Goal: Information Seeking & Learning: Check status

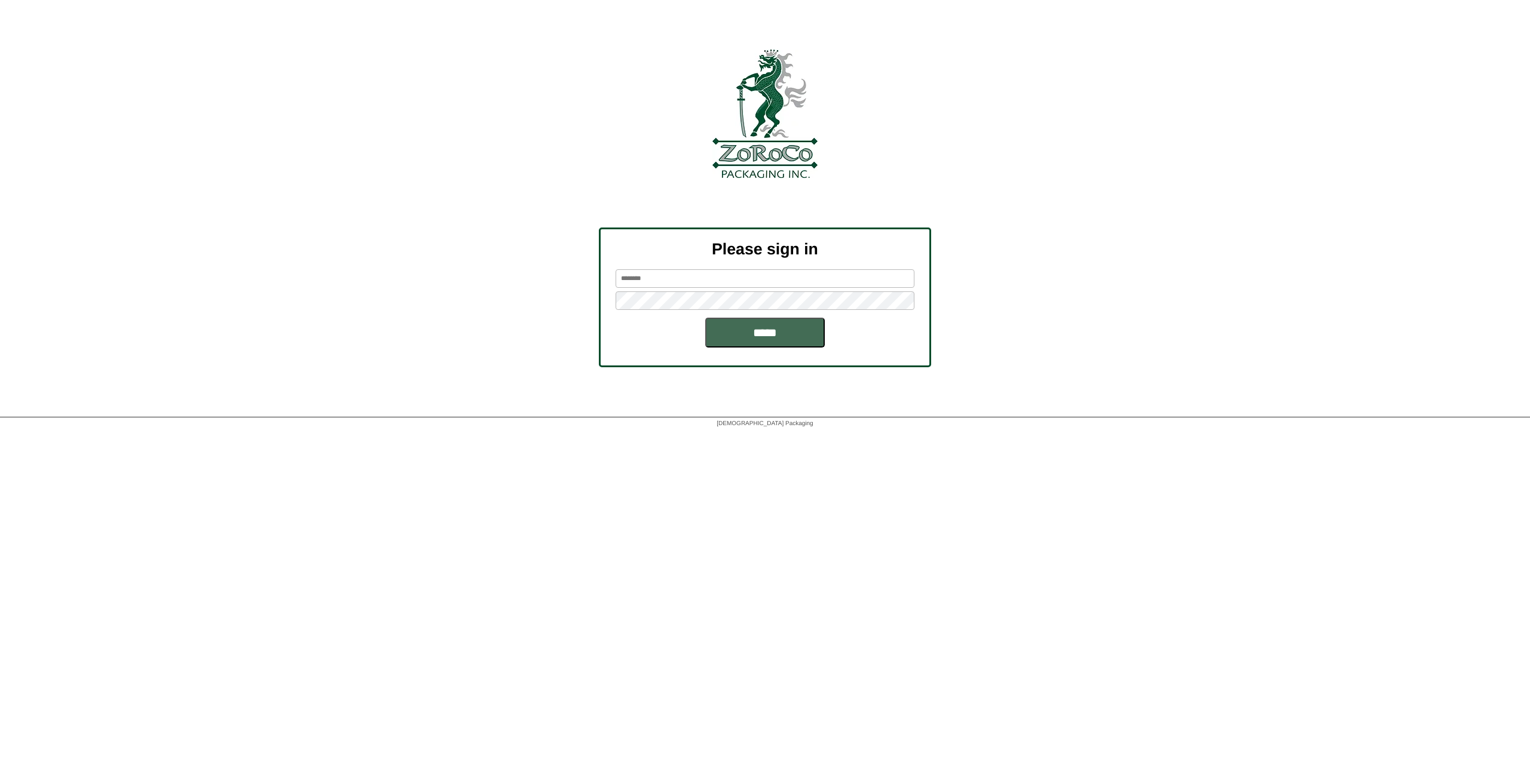
type input "********"
click at [768, 339] on input "*****" at bounding box center [765, 333] width 120 height 30
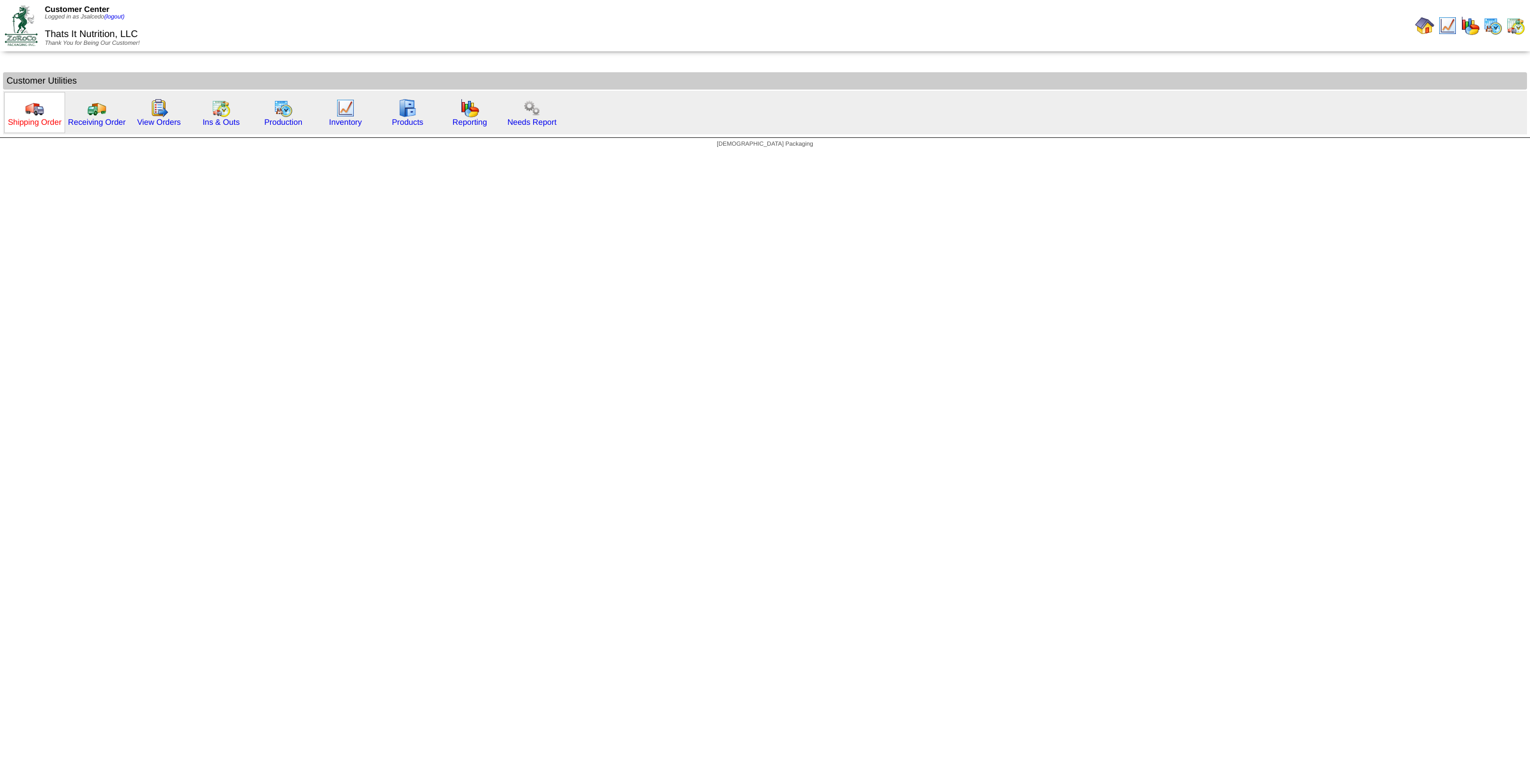
click at [39, 119] on link "Shipping Order" at bounding box center [35, 122] width 54 height 9
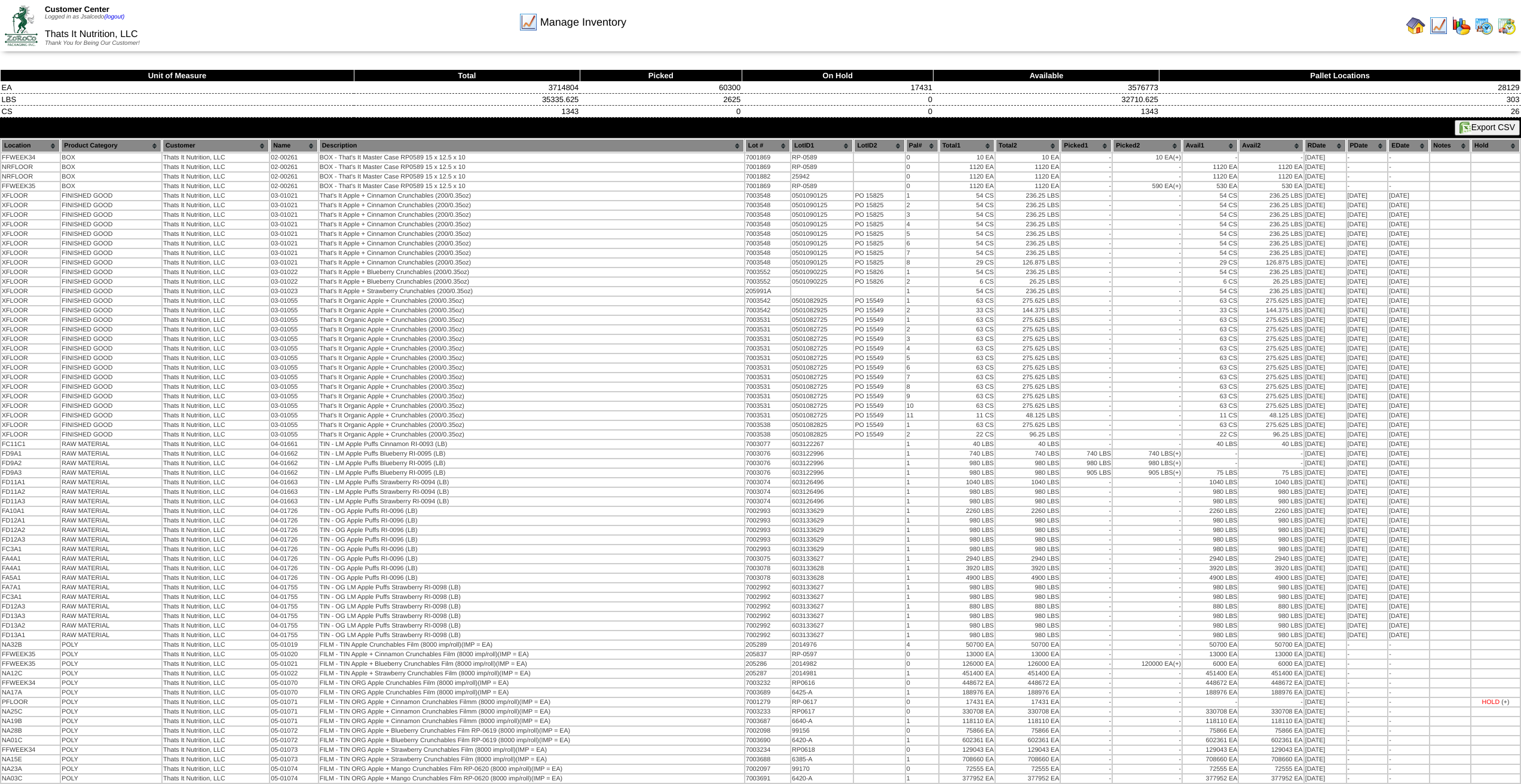
click at [29, 19] on img at bounding box center [21, 25] width 33 height 40
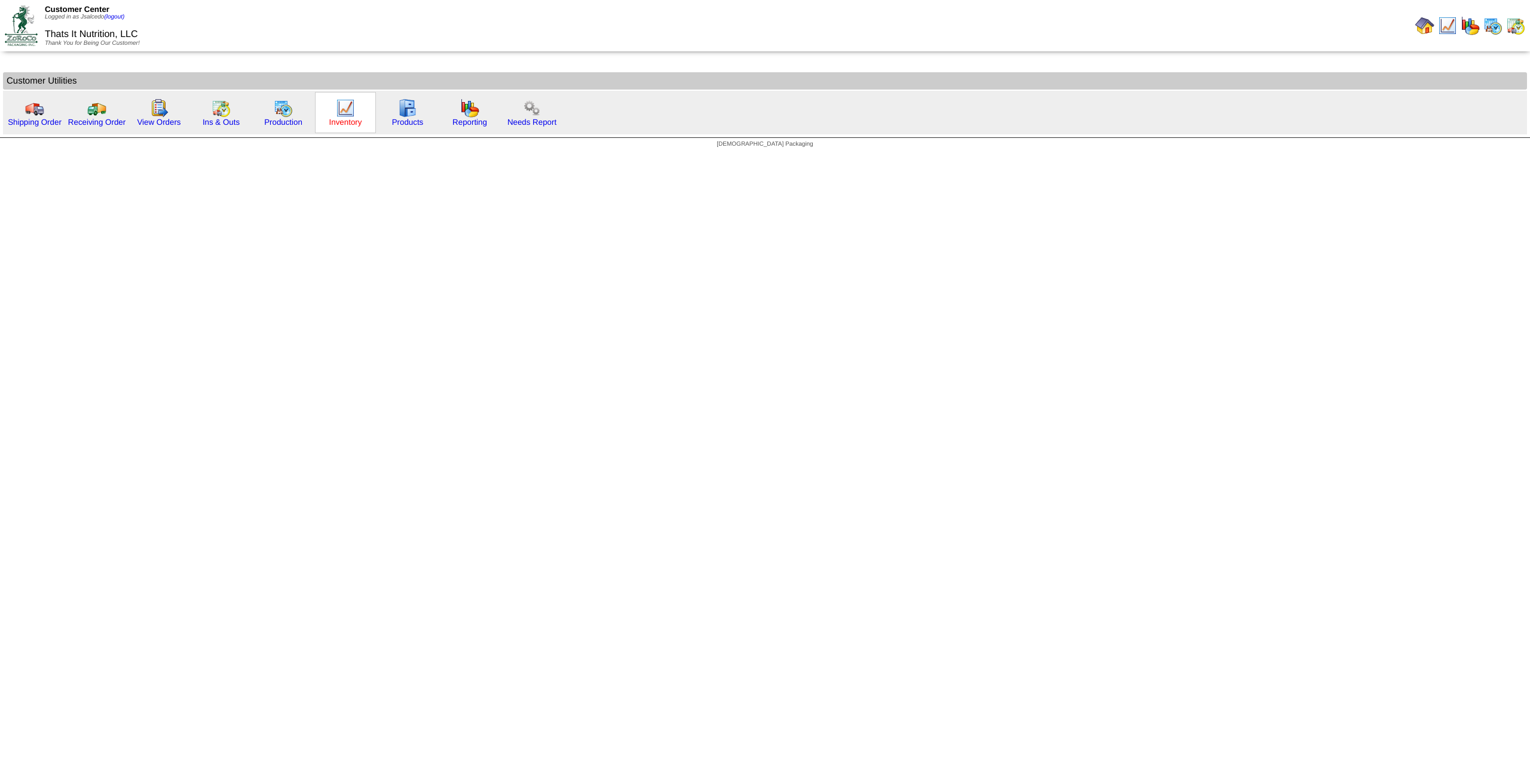
click at [352, 120] on link "Inventory" at bounding box center [345, 122] width 33 height 9
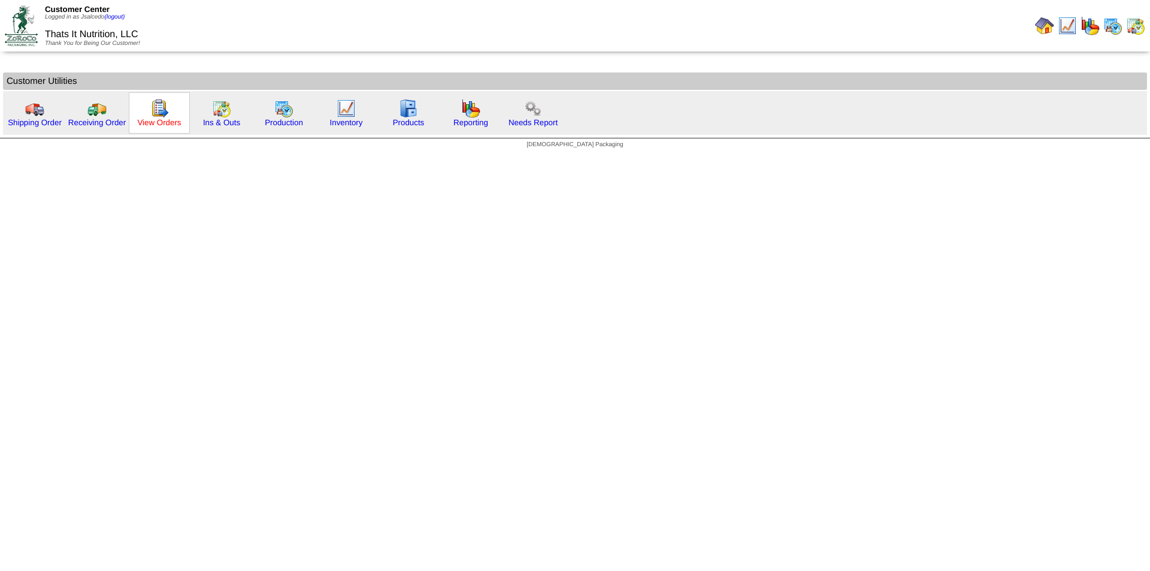
click at [153, 122] on link "View Orders" at bounding box center [159, 122] width 44 height 9
click at [36, 122] on link "Shipping Order" at bounding box center [35, 122] width 54 height 9
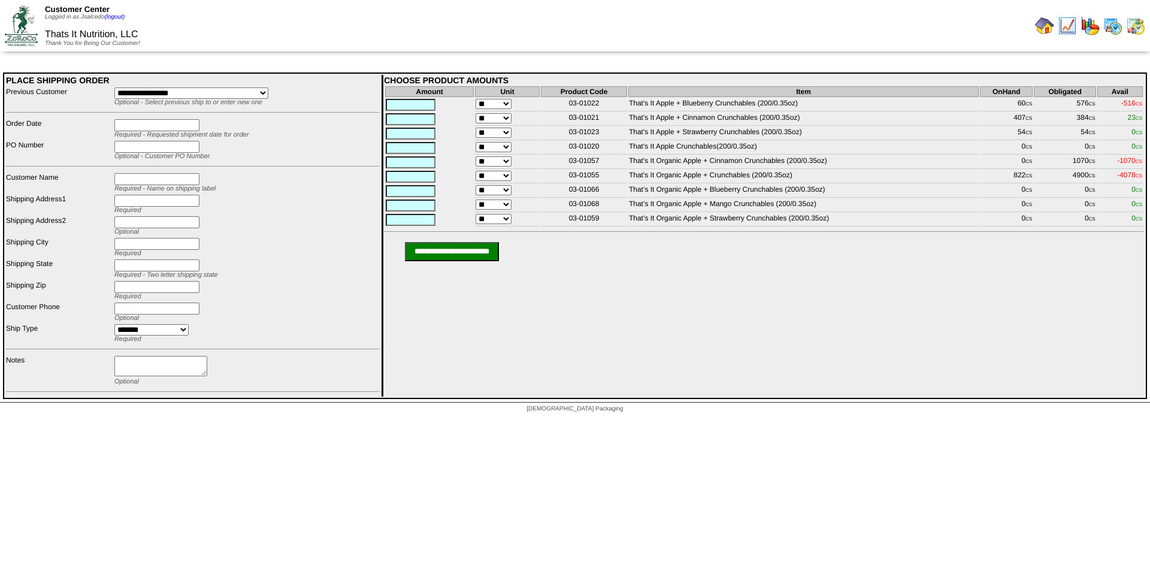
click at [25, 25] on img at bounding box center [21, 25] width 33 height 40
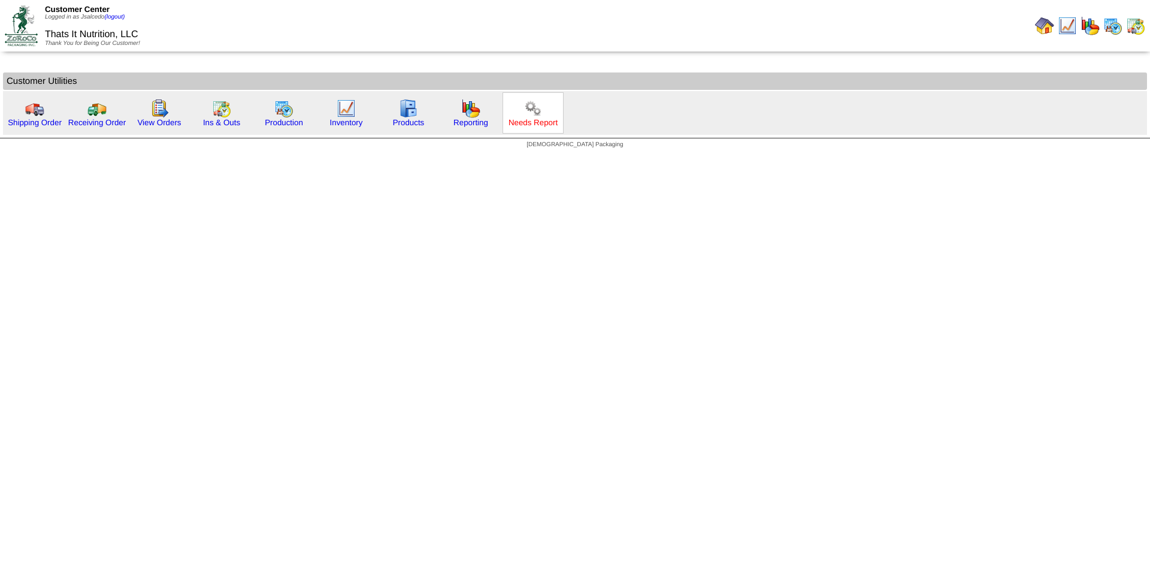
click at [536, 120] on link "Needs Report" at bounding box center [533, 122] width 49 height 9
click at [277, 120] on link "Production" at bounding box center [284, 122] width 38 height 9
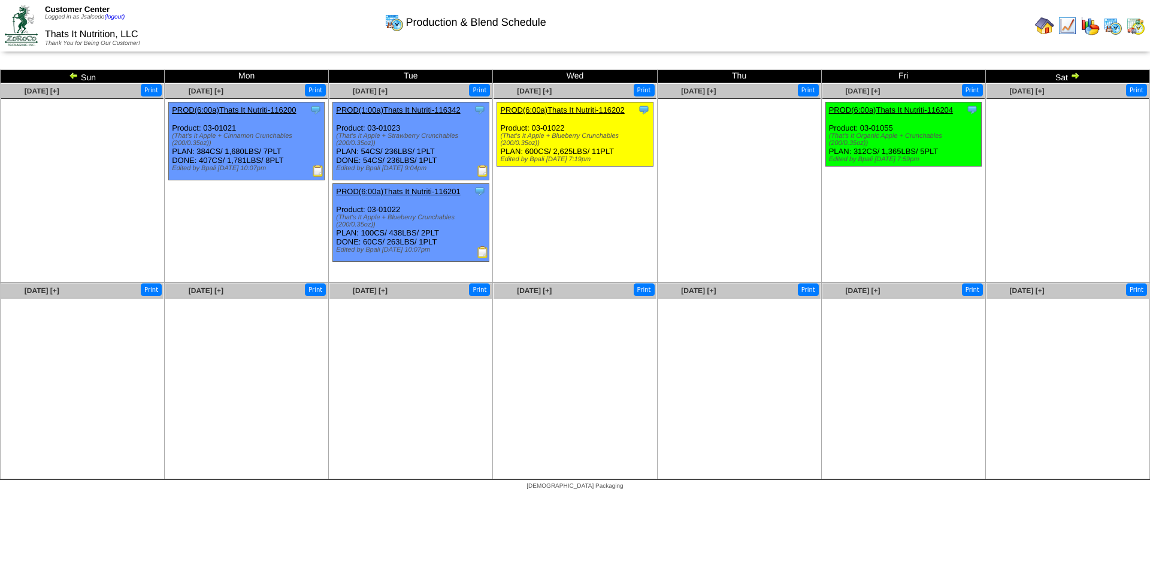
click at [594, 132] on div "Clone Item PROD(6:00a)Thats It Nutriti-116202 Thats It Nutrition, LLC ScheduleI…" at bounding box center [575, 134] width 156 height 64
click at [480, 252] on img at bounding box center [483, 252] width 12 height 12
click at [14, 30] on img at bounding box center [21, 25] width 33 height 40
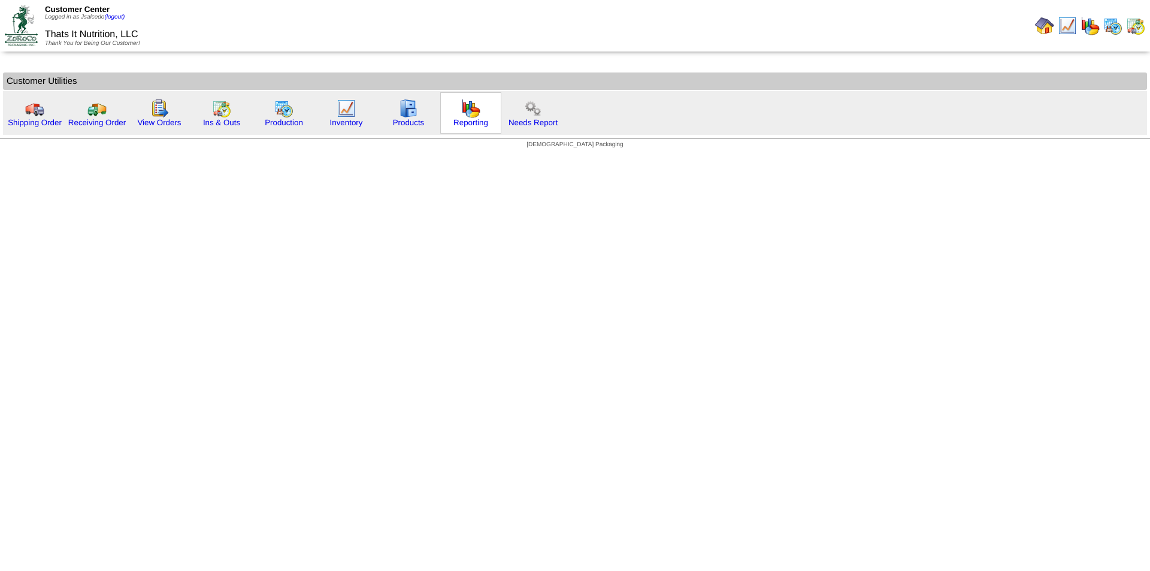
click at [464, 128] on div "Reporting" at bounding box center [470, 112] width 61 height 41
click at [464, 125] on link "Reporting" at bounding box center [470, 122] width 35 height 9
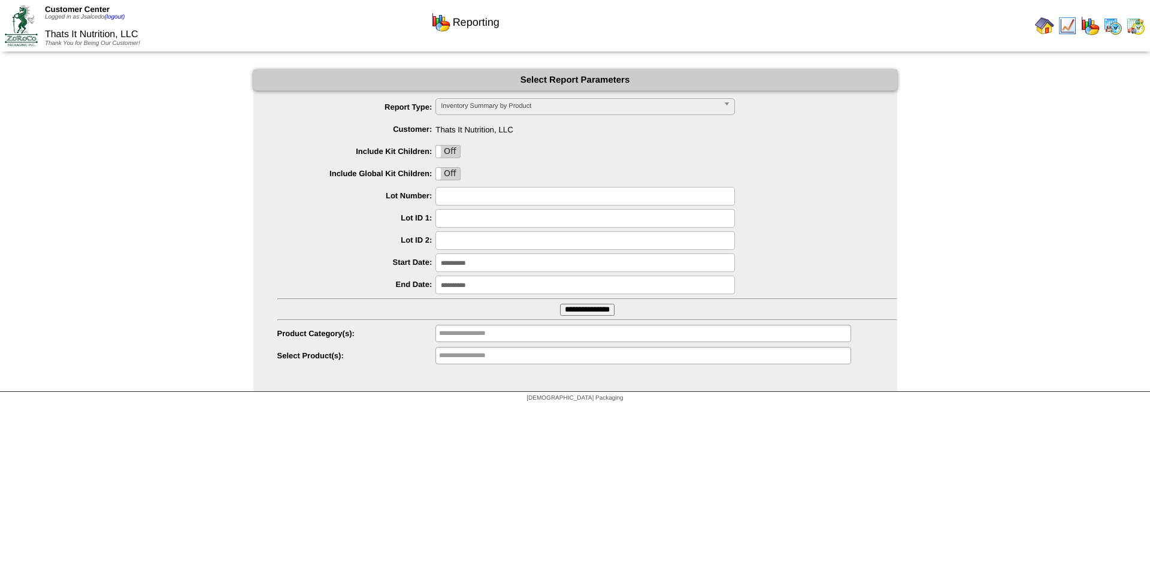
click at [586, 308] on input "**********" at bounding box center [587, 310] width 55 height 12
click at [13, 31] on img at bounding box center [21, 25] width 33 height 40
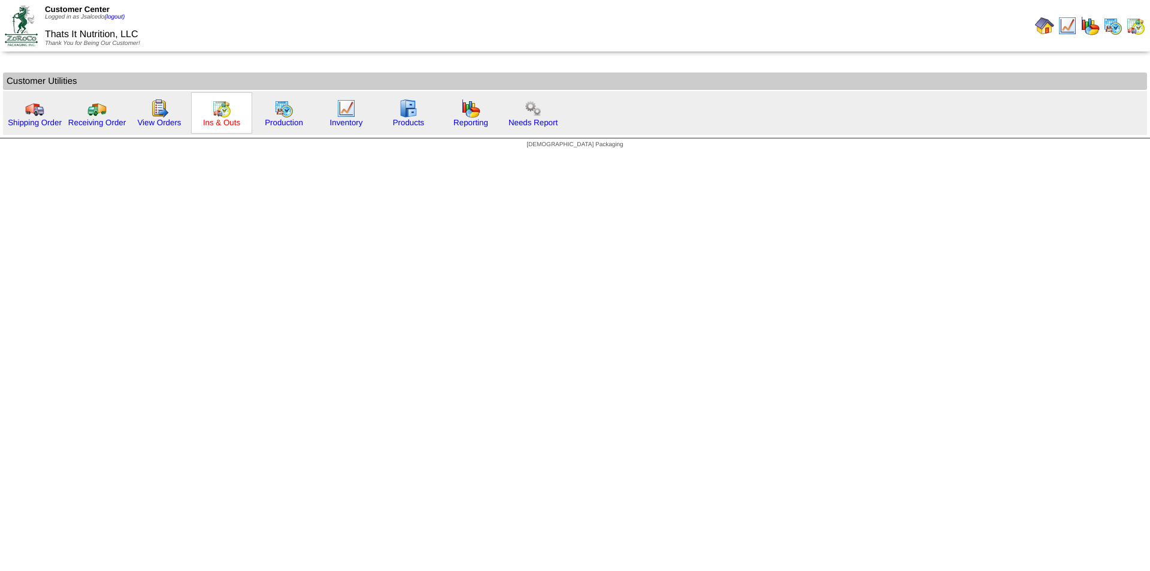
click at [226, 123] on link "Ins & Outs" at bounding box center [221, 122] width 37 height 9
click at [472, 126] on link "Reporting" at bounding box center [470, 122] width 35 height 9
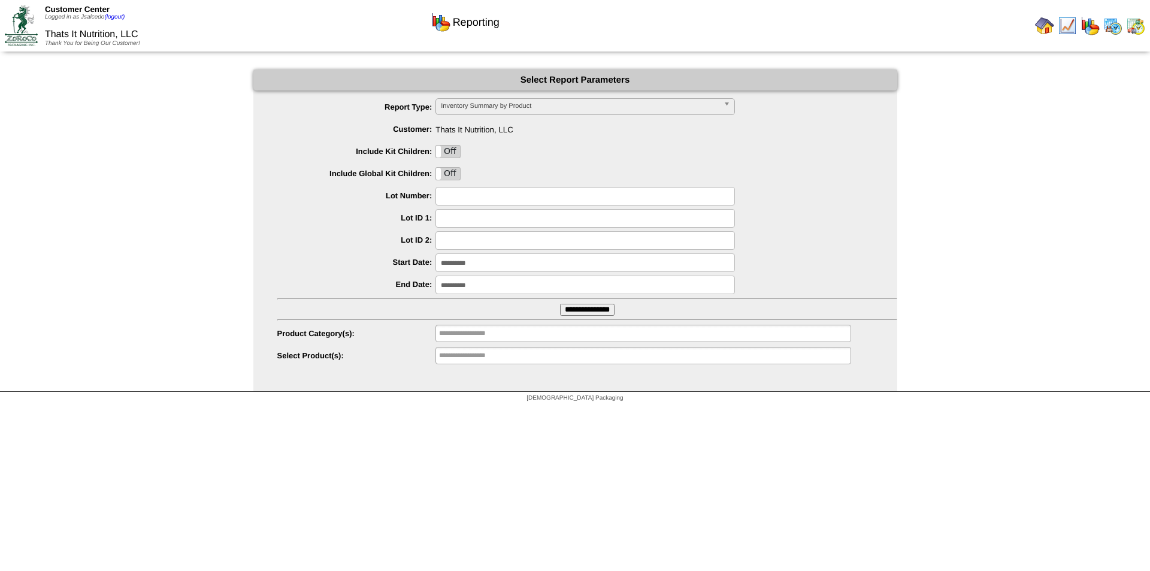
click at [604, 308] on input "**********" at bounding box center [587, 310] width 55 height 12
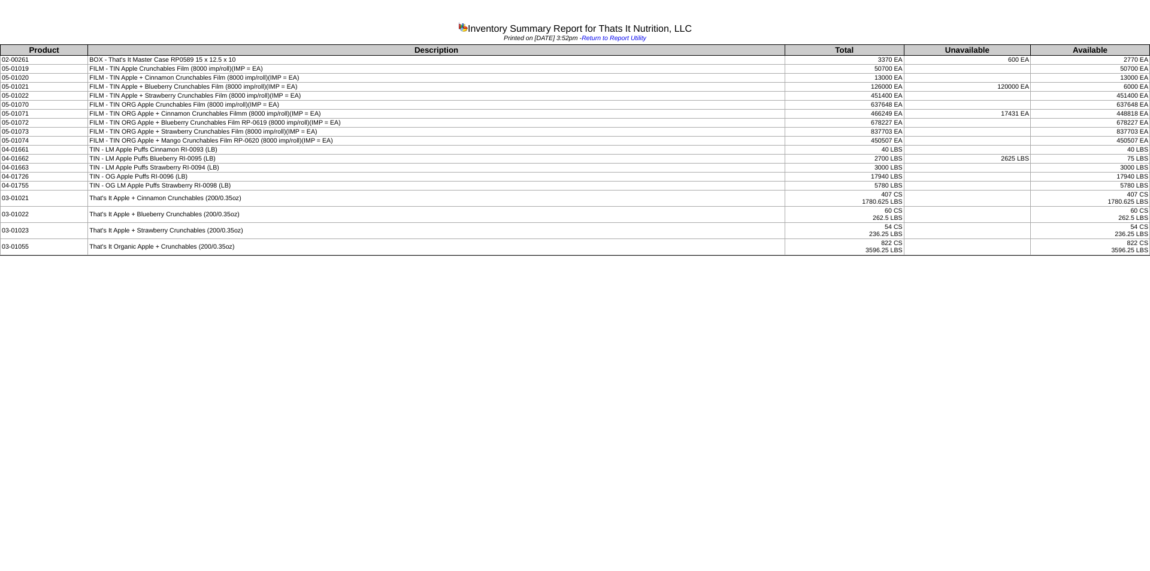
click at [244, 240] on td "That's It Organic Apple + Crunchables (200/0.35oz)" at bounding box center [436, 247] width 697 height 16
drag, startPoint x: 250, startPoint y: 178, endPoint x: 1149, endPoint y: 176, distance: 899.7
click at [1149, 176] on tr "04-01726 TIN - OG Apple Puffs RI-0096 (LB) 17940 LBS 17940 LBS" at bounding box center [575, 177] width 1149 height 9
click at [229, 166] on td "TIN - LM Apple Puffs Strawberry RI-0094 (LB)" at bounding box center [436, 168] width 697 height 9
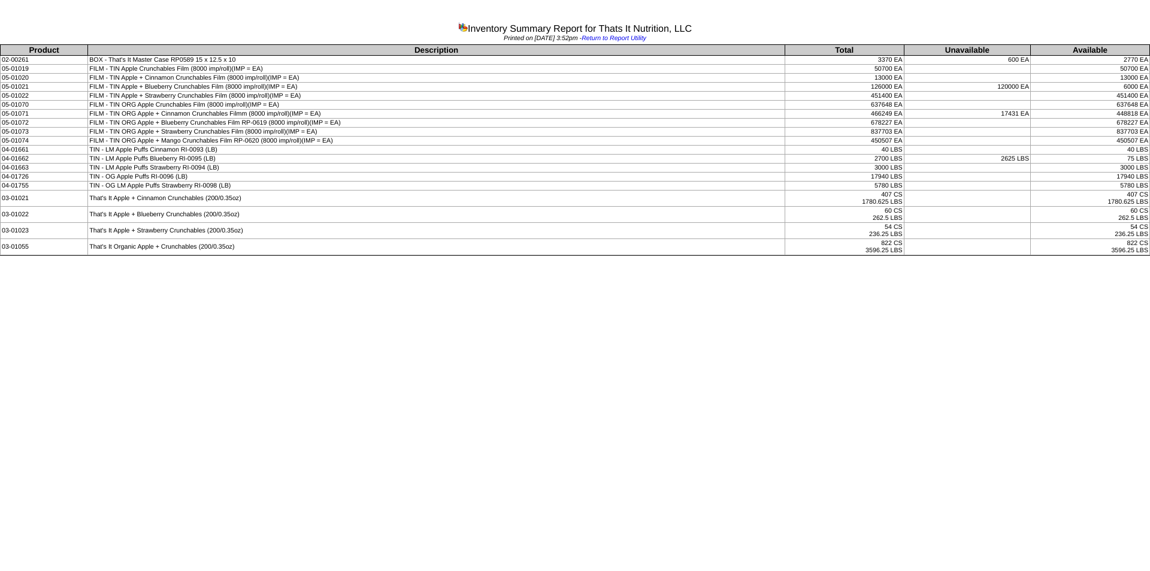
click at [229, 166] on td "TIN - LM Apple Puffs Strawberry RI-0094 (LB)" at bounding box center [436, 168] width 697 height 9
drag, startPoint x: 1120, startPoint y: 159, endPoint x: 743, endPoint y: 178, distance: 377.8
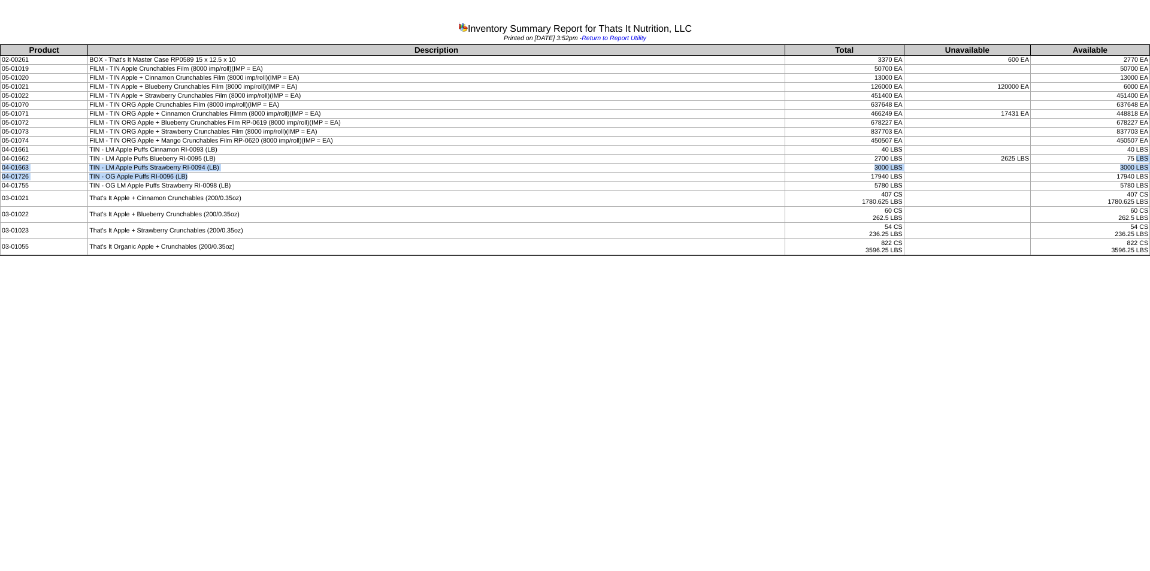
click at [743, 178] on tbody "Product Description Total Unavailable Available 02-00261 BOX - That's It Master…" at bounding box center [575, 150] width 1149 height 210
drag, startPoint x: 274, startPoint y: 181, endPoint x: 247, endPoint y: 181, distance: 27.0
click at [256, 181] on td "TIN - OG LM Apple Puffs Strawberry RI-0098 (LB)" at bounding box center [436, 185] width 697 height 9
drag, startPoint x: 1, startPoint y: 166, endPoint x: 1148, endPoint y: 169, distance: 1147.7
click at [1148, 169] on tr "04-01663 TIN - LM Apple Puffs Strawberry RI-0094 (LB) 3000 LBS 3000 LBS" at bounding box center [575, 168] width 1149 height 9
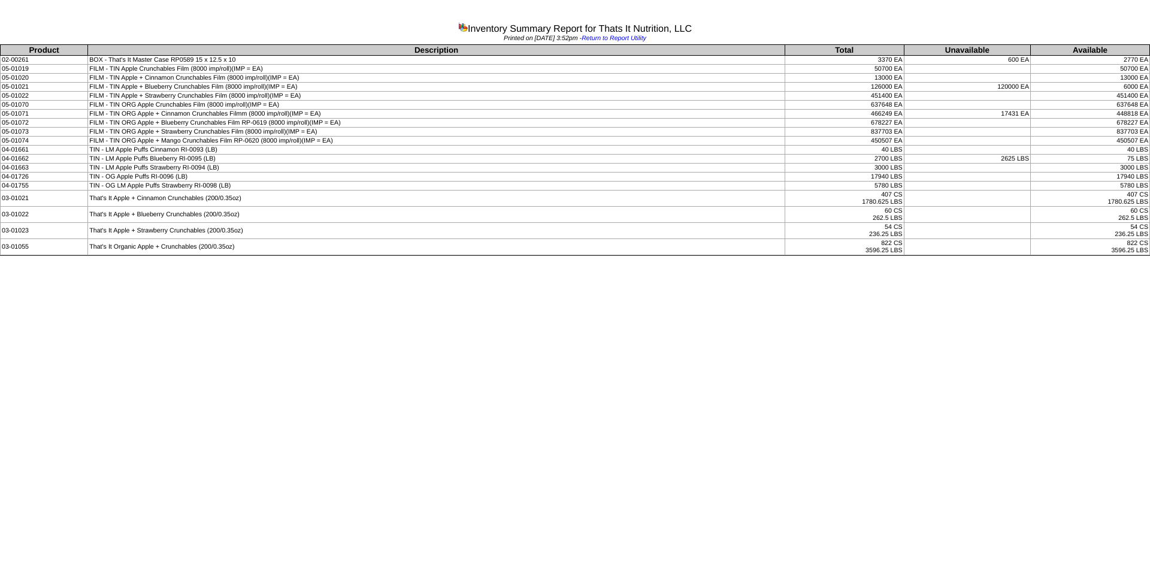
drag, startPoint x: 2, startPoint y: 102, endPoint x: 1147, endPoint y: 102, distance: 1145.3
click at [1147, 102] on tr "05-01070 FILM - TIN ORG Apple Crunchables Film (8000 imp/roll)(IMP = EA) 637648…" at bounding box center [575, 105] width 1149 height 9
click at [320, 259] on html "Inventory Summary Report for Thats It Nutrition, LLC Printed on [DATE] 3:52pm -…" at bounding box center [575, 129] width 1150 height 259
